Goal: Find specific fact: Find specific fact

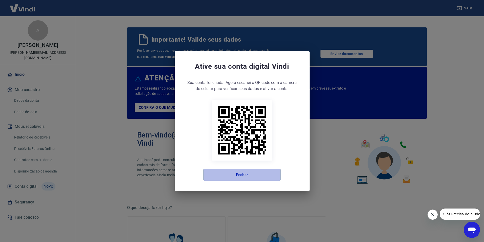
click at [248, 173] on button "Fechar" at bounding box center [242, 174] width 77 height 12
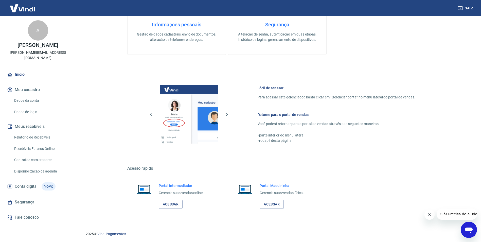
scroll to position [245, 0]
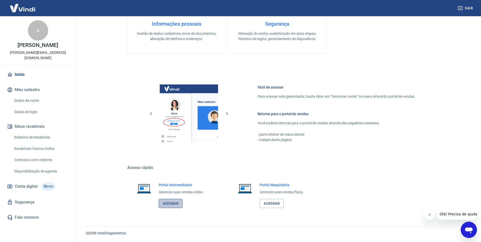
click at [172, 204] on link "Acessar" at bounding box center [171, 203] width 24 height 9
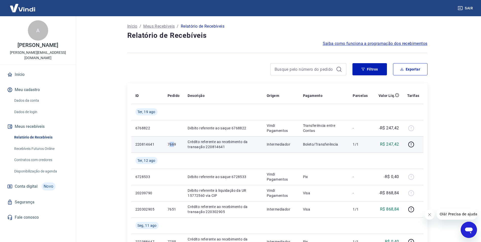
drag, startPoint x: 168, startPoint y: 142, endPoint x: 174, endPoint y: 142, distance: 6.1
click at [174, 142] on p "7669" at bounding box center [173, 144] width 12 height 5
drag, startPoint x: 174, startPoint y: 142, endPoint x: 177, endPoint y: 152, distance: 9.9
click at [177, 152] on td "7669" at bounding box center [173, 144] width 20 height 16
drag, startPoint x: 167, startPoint y: 144, endPoint x: 176, endPoint y: 145, distance: 8.5
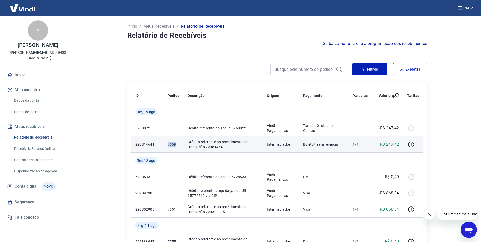
click at [176, 145] on td "7669" at bounding box center [173, 144] width 20 height 16
copy p "7669"
